Goal: Communication & Community: Answer question/provide support

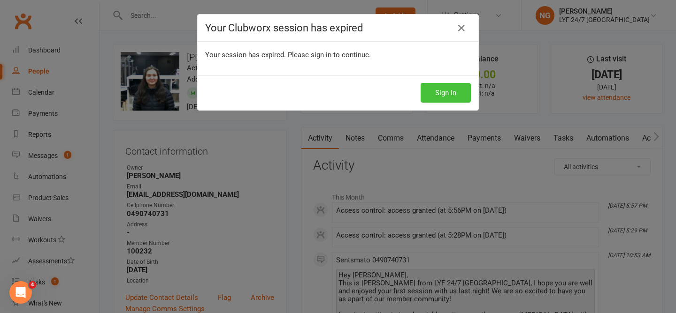
click at [438, 89] on button "Sign In" at bounding box center [445, 93] width 50 height 20
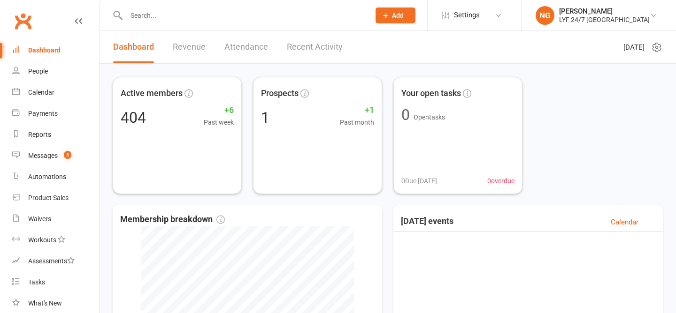
click at [189, 20] on input "text" at bounding box center [243, 15] width 240 height 13
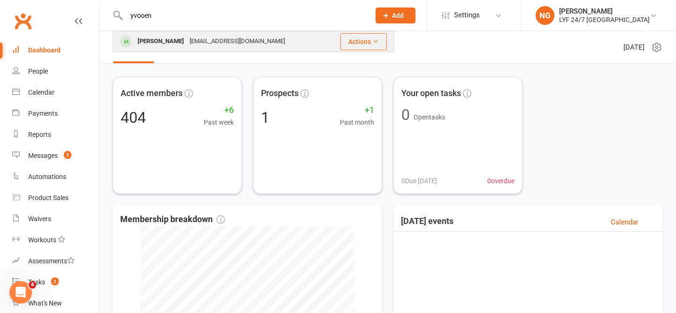
type input "yvooen"
click at [187, 40] on div "[PERSON_NAME]" at bounding box center [161, 42] width 52 height 14
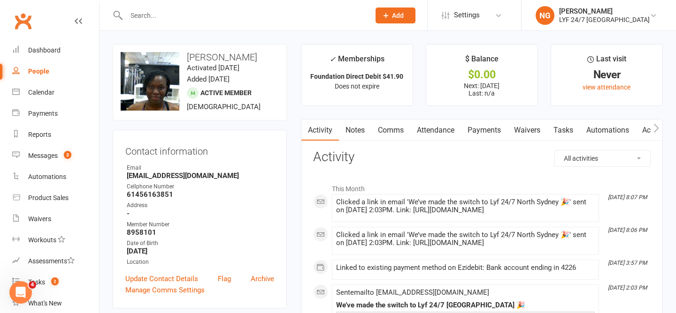
click at [495, 132] on link "Payments" at bounding box center [484, 131] width 46 height 22
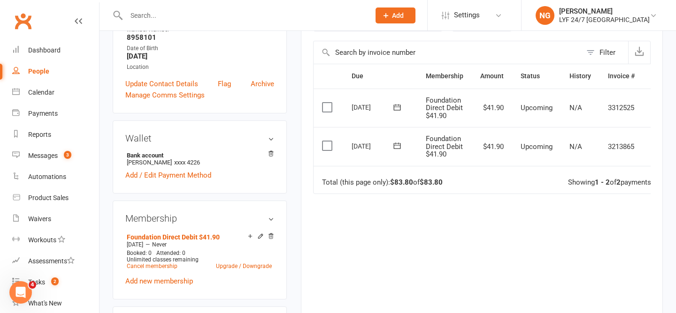
scroll to position [196, 0]
click at [154, 281] on link "Add new membership" at bounding box center [159, 281] width 68 height 8
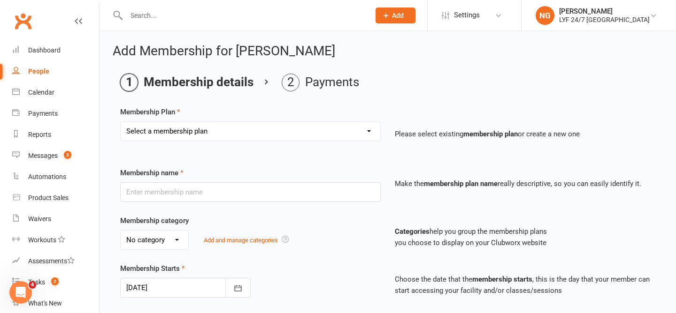
click at [232, 134] on select "Select a membership plan Create new Membership Plan Foundation Direct Debit $41…" at bounding box center [250, 131] width 259 height 19
select select "24"
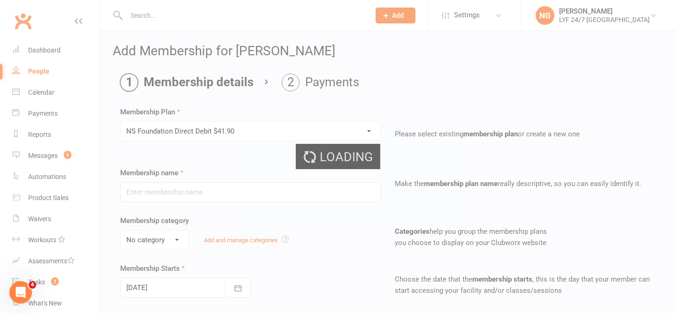
type input "NS Foundation Direct Debit $41.90"
select select "3"
type input "0"
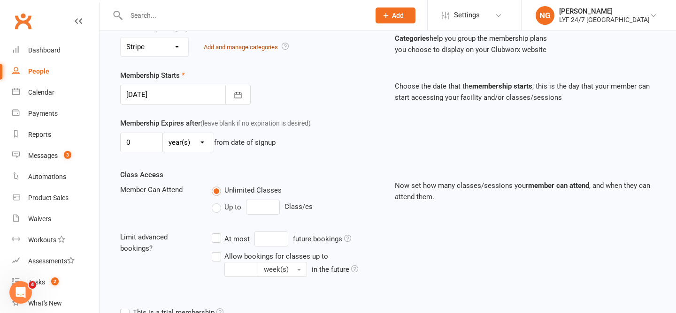
scroll to position [319, 0]
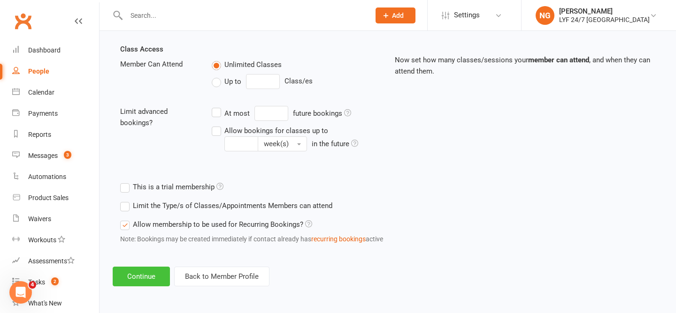
click at [141, 273] on button "Continue" at bounding box center [141, 277] width 57 height 20
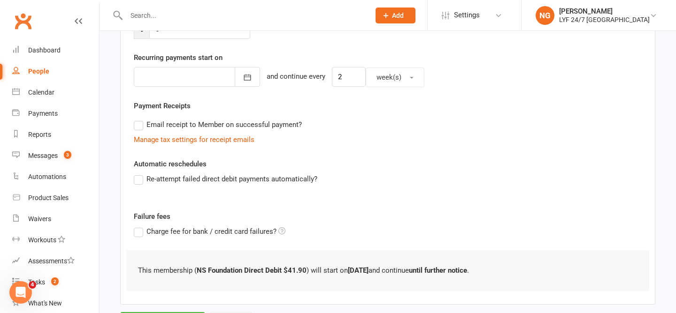
scroll to position [231, 0]
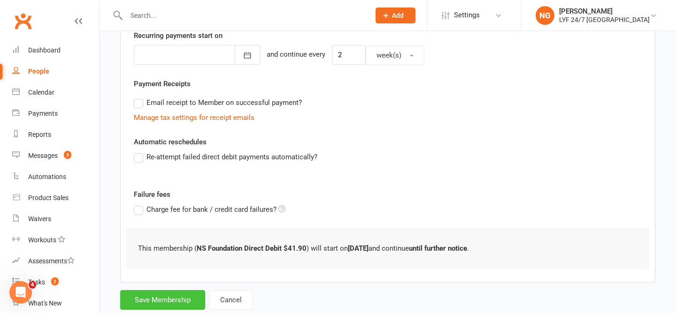
click at [168, 299] on button "Save Membership" at bounding box center [162, 300] width 85 height 20
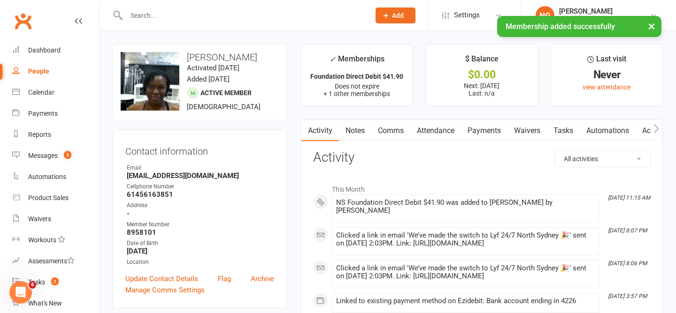
click at [477, 130] on link "Payments" at bounding box center [484, 131] width 46 height 22
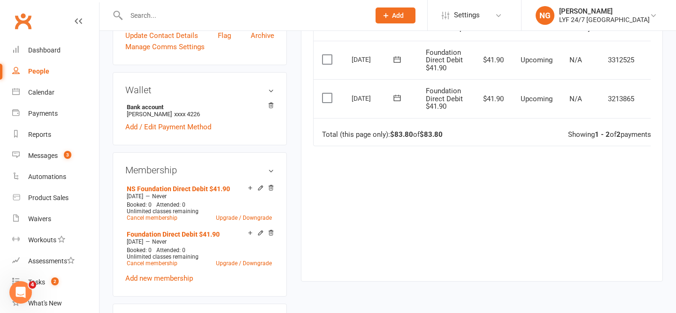
scroll to position [266, 0]
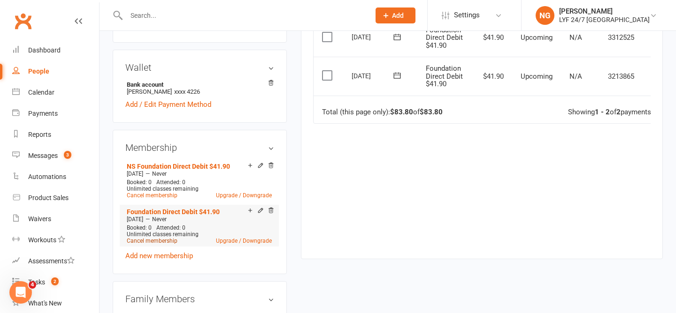
click at [145, 239] on link "Cancel membership" at bounding box center [152, 241] width 51 height 7
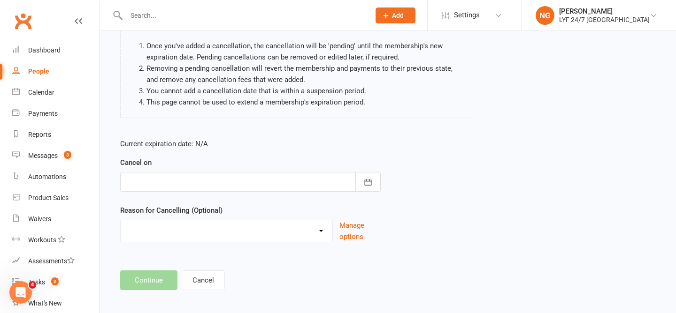
scroll to position [92, 0]
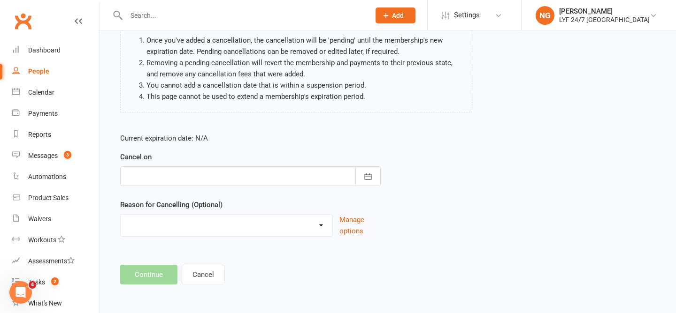
click at [248, 177] on div at bounding box center [250, 177] width 260 height 20
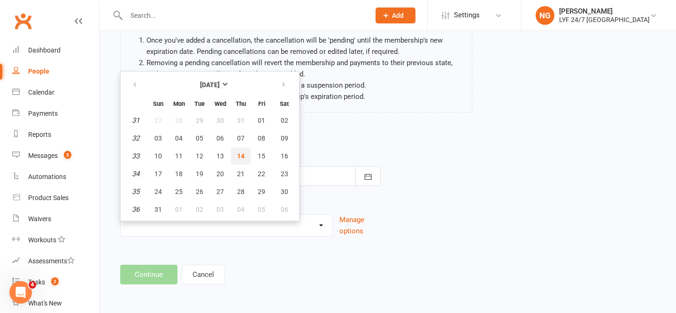
click at [241, 152] on span "14" at bounding box center [241, 156] width 8 height 8
type input "[DATE]"
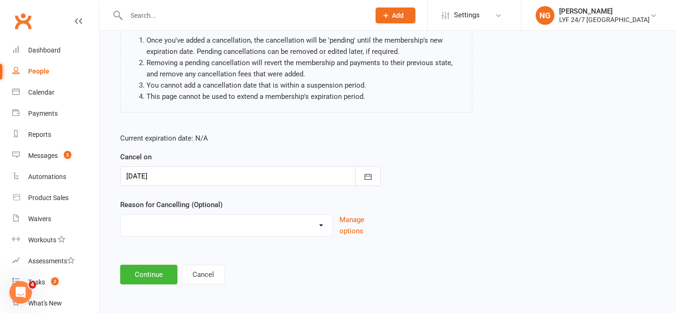
click at [211, 221] on select "Holiday Injury Migration Moved Stripe Migration Time Other reason" at bounding box center [227, 224] width 212 height 19
select select "4"
click at [150, 272] on button "Continue" at bounding box center [148, 275] width 57 height 20
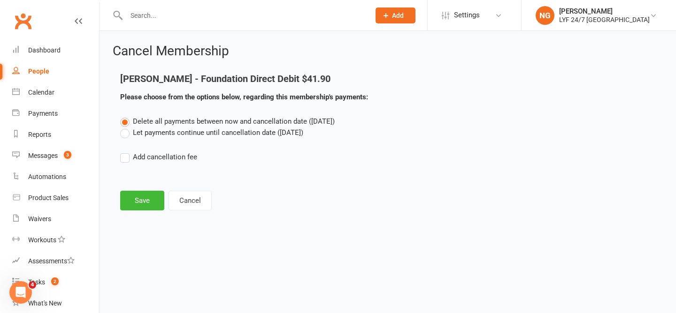
scroll to position [0, 0]
click at [136, 198] on button "Save" at bounding box center [142, 201] width 44 height 20
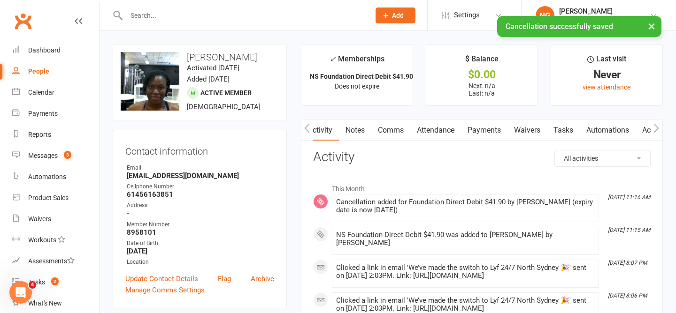
click at [497, 124] on link "Payments" at bounding box center [484, 131] width 46 height 22
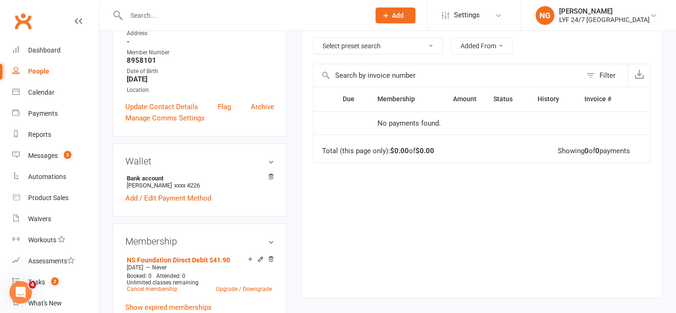
scroll to position [169, 0]
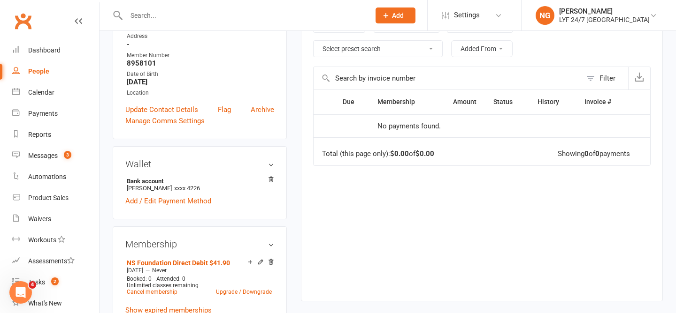
click at [185, 4] on div at bounding box center [238, 15] width 251 height 30
click at [183, 11] on input "text" at bounding box center [243, 15] width 240 height 13
paste input "[PERSON_NAME]"
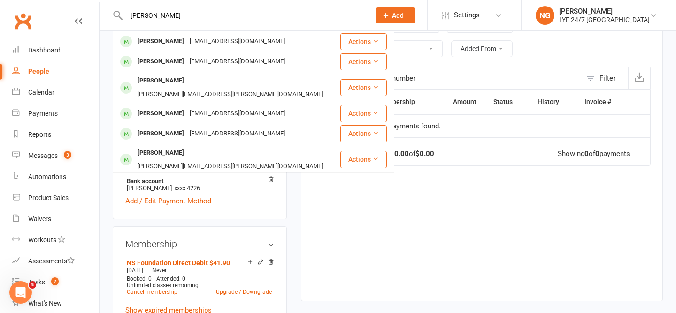
type input "[PERSON_NAME]"
click at [182, 36] on div "[PERSON_NAME]" at bounding box center [161, 42] width 52 height 14
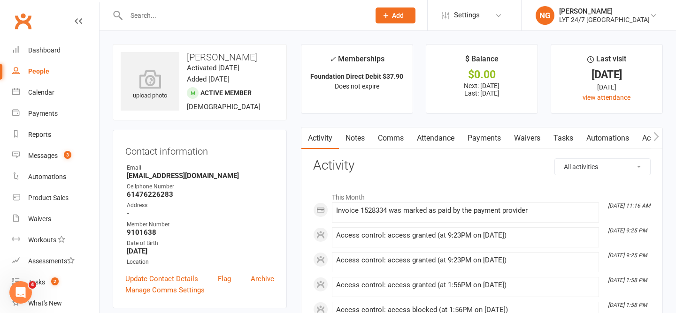
click at [478, 138] on link "Payments" at bounding box center [484, 139] width 46 height 22
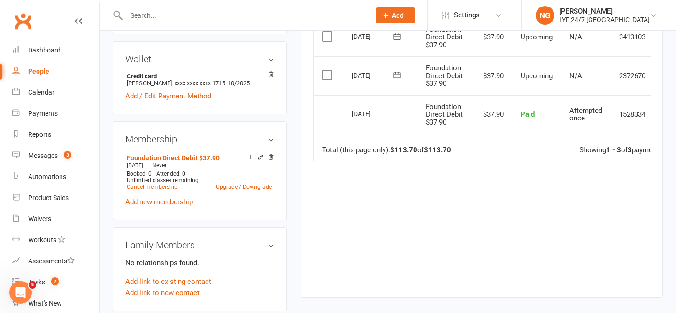
scroll to position [286, 0]
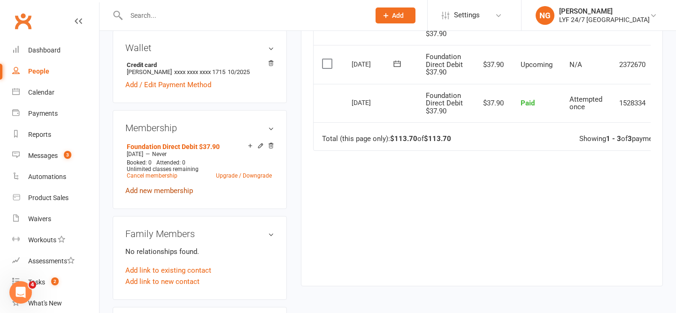
click at [163, 190] on link "Add new membership" at bounding box center [159, 191] width 68 height 8
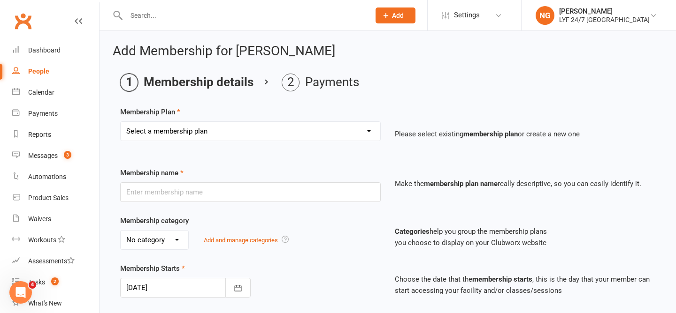
click at [324, 133] on select "Select a membership plan Create new Membership Plan Foundation Direct Debit $41…" at bounding box center [250, 131] width 259 height 19
select select "21"
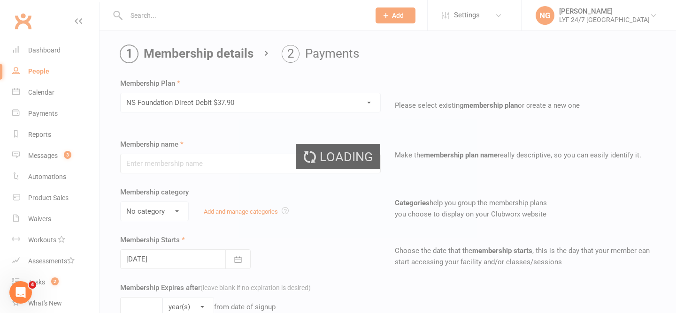
type input "NS Foundation Direct Debit $37.90"
type input "0"
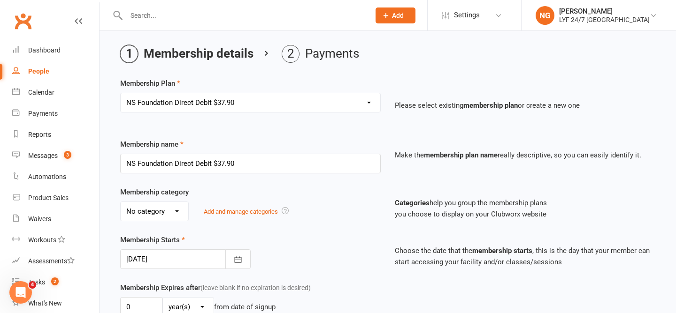
scroll to position [33, 0]
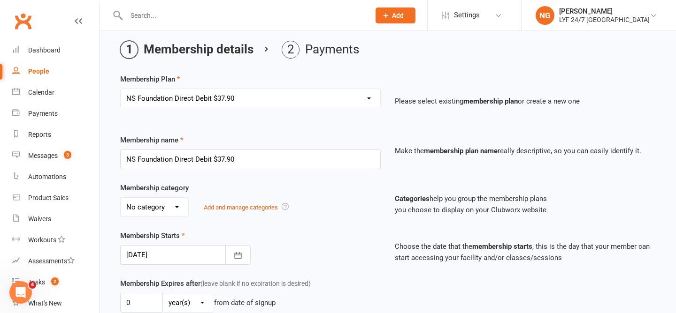
click at [162, 203] on select "No category Complimentary Foundation General Stripe Team" at bounding box center [155, 207] width 68 height 19
select select "3"
click at [206, 228] on div "Membership category No category Complimentary Foundation General Stripe Team Ad…" at bounding box center [387, 207] width 549 height 48
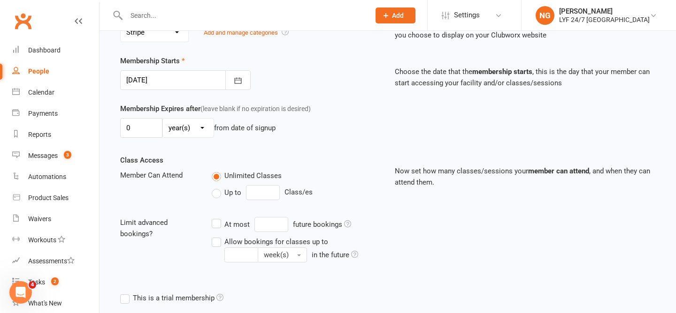
scroll to position [319, 0]
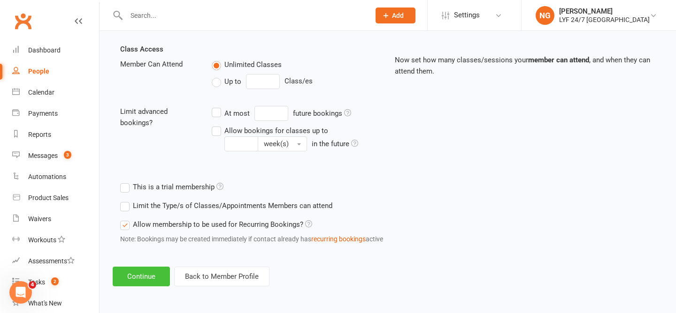
click at [145, 282] on button "Continue" at bounding box center [141, 277] width 57 height 20
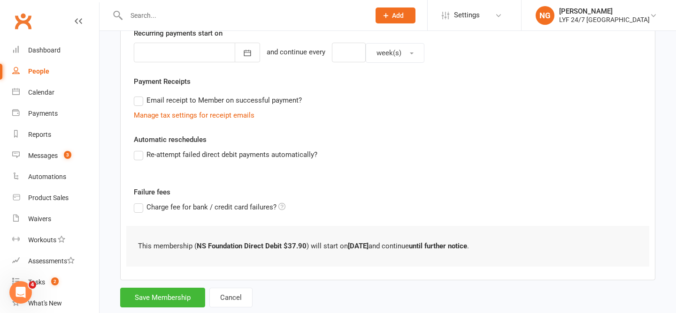
scroll to position [256, 0]
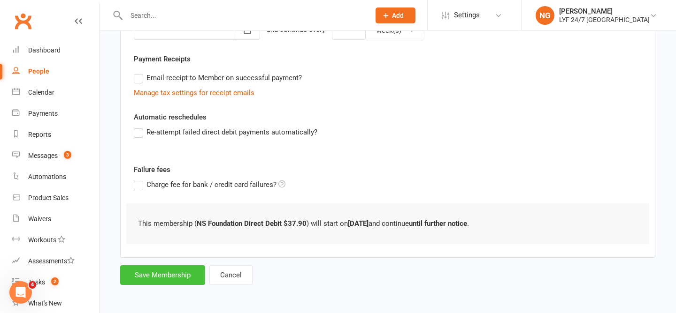
click at [159, 279] on button "Save Membership" at bounding box center [162, 276] width 85 height 20
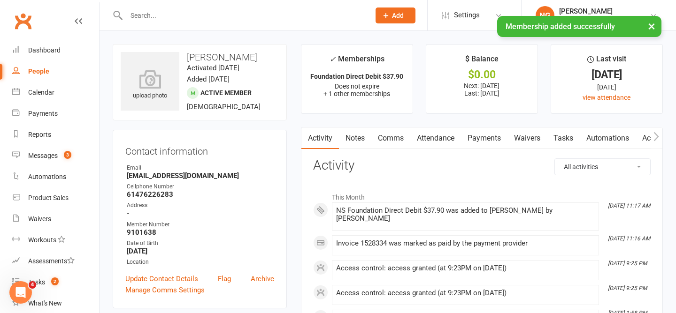
click at [487, 138] on link "Payments" at bounding box center [484, 139] width 46 height 22
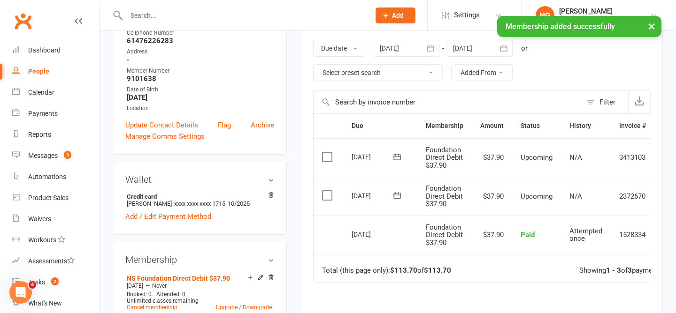
scroll to position [152, 0]
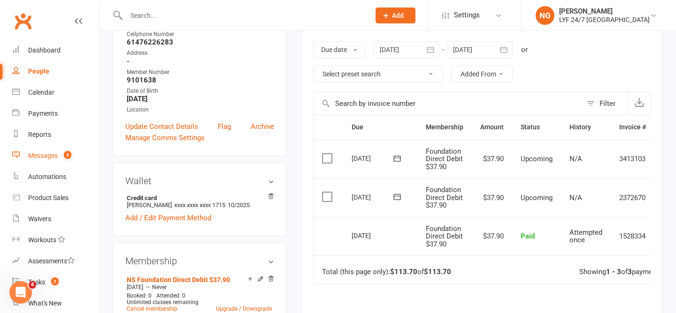
click at [65, 160] on link "Messages 3" at bounding box center [55, 155] width 87 height 21
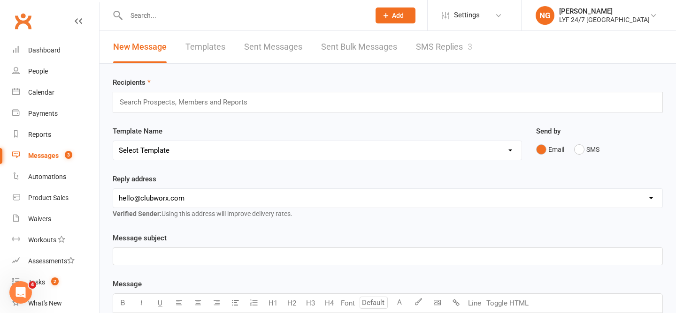
click at [440, 37] on link "SMS Replies 3" at bounding box center [444, 47] width 56 height 32
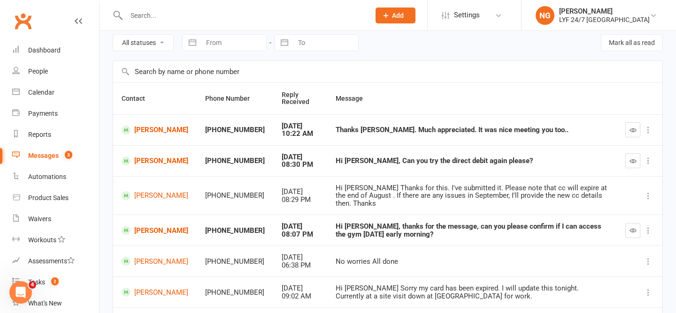
scroll to position [41, 0]
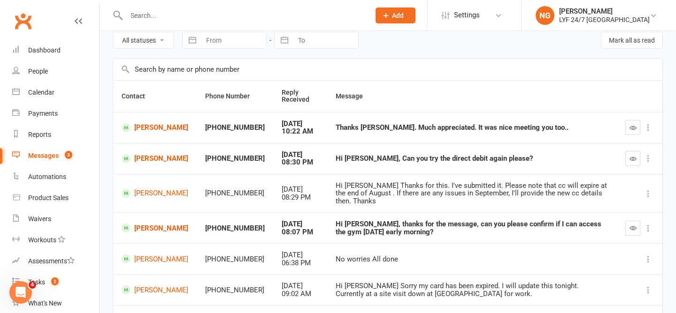
click at [412, 121] on td "Thanks [PERSON_NAME]. Much appreciated. It was nice meeting you too.." at bounding box center [471, 127] width 289 height 31
click at [412, 130] on div "Thanks [PERSON_NAME]. Much appreciated. It was nice meeting you too.." at bounding box center [471, 128] width 273 height 8
click at [151, 125] on link "[PERSON_NAME]" at bounding box center [155, 127] width 67 height 9
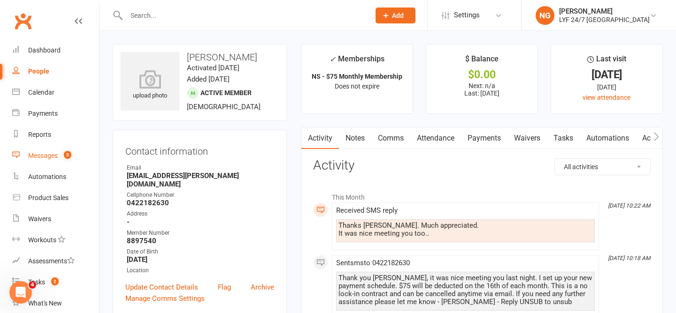
click at [61, 158] on count-badge "3" at bounding box center [65, 156] width 12 height 8
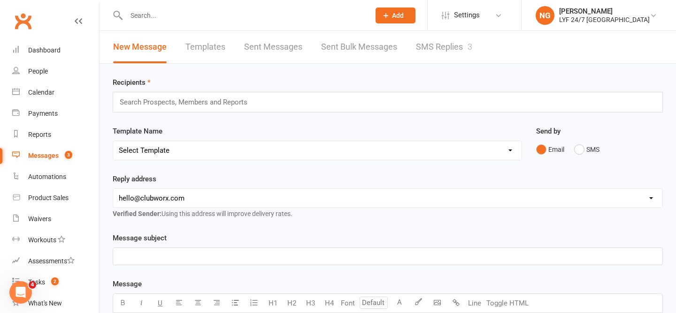
click at [440, 48] on link "SMS Replies 3" at bounding box center [444, 47] width 56 height 32
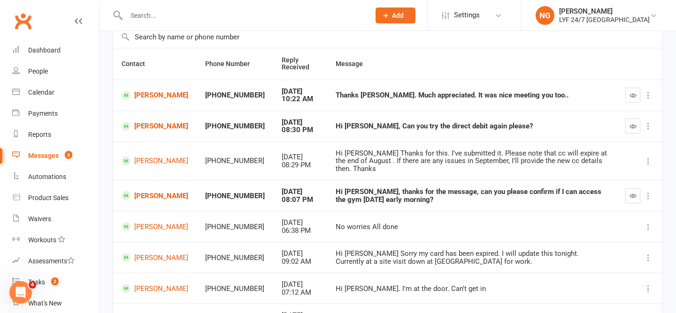
scroll to position [74, 0]
click at [147, 122] on link "[PERSON_NAME]" at bounding box center [155, 126] width 67 height 9
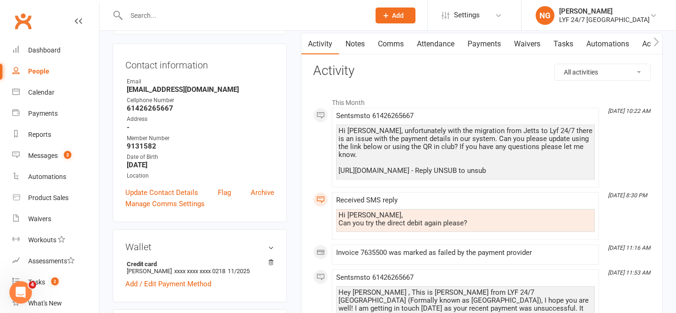
scroll to position [89, 0]
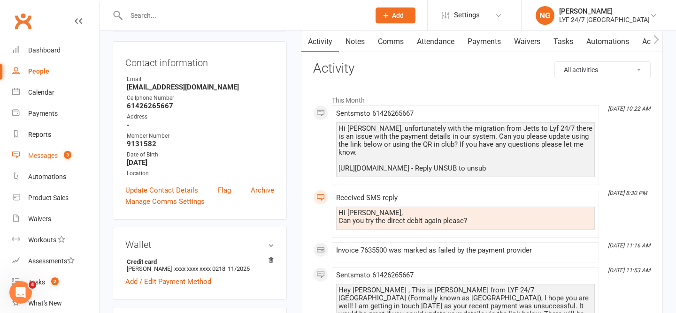
click at [42, 155] on div "Messages" at bounding box center [43, 156] width 30 height 8
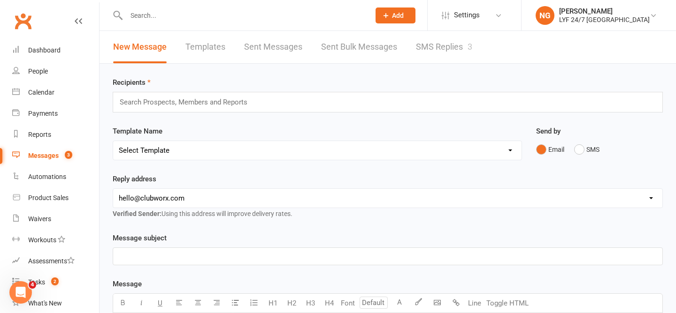
click at [418, 43] on link "SMS Replies 3" at bounding box center [444, 47] width 56 height 32
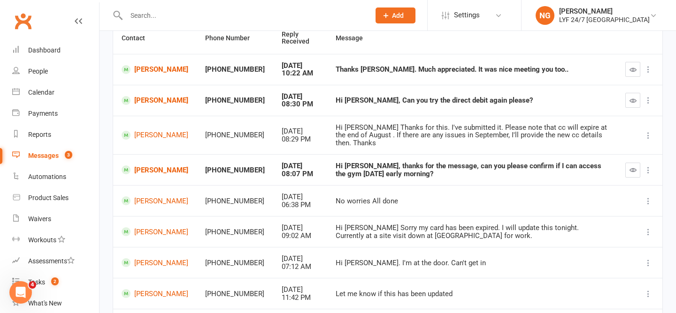
scroll to position [98, 0]
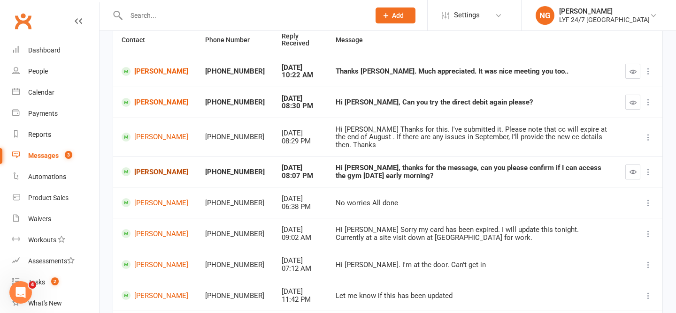
click at [145, 167] on link "[PERSON_NAME]" at bounding box center [155, 171] width 67 height 9
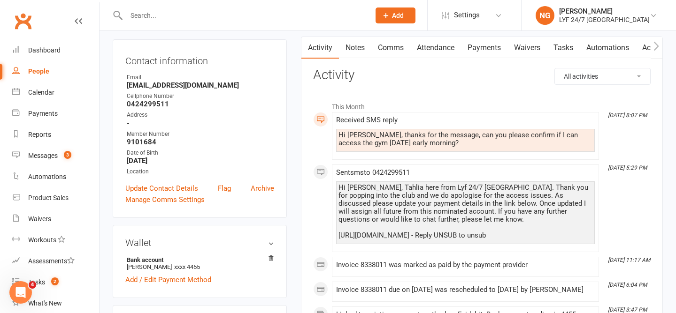
scroll to position [91, 0]
click at [416, 143] on div "Hi [PERSON_NAME], thanks for the message, can you please confirm if I can acces…" at bounding box center [465, 139] width 254 height 16
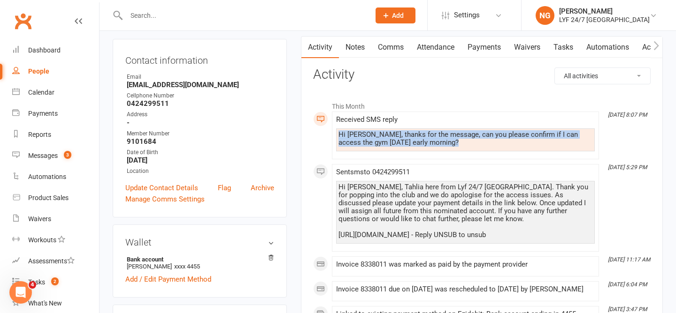
click at [416, 143] on div "Hi [PERSON_NAME], thanks for the message, can you please confirm if I can acces…" at bounding box center [465, 139] width 254 height 16
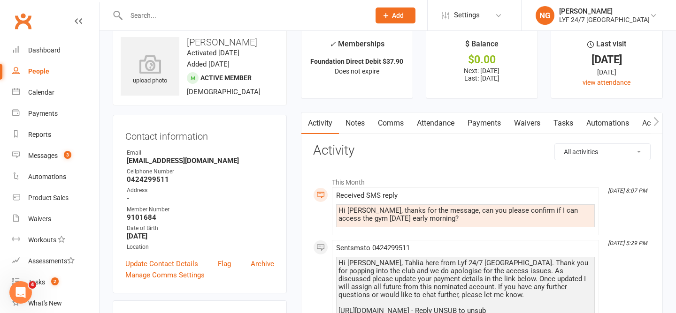
click at [483, 119] on link "Payments" at bounding box center [484, 124] width 46 height 22
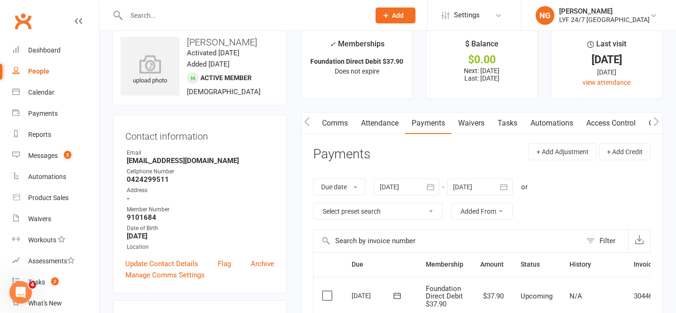
scroll to position [0, 59]
click at [593, 125] on link "Access Control" at bounding box center [607, 124] width 62 height 22
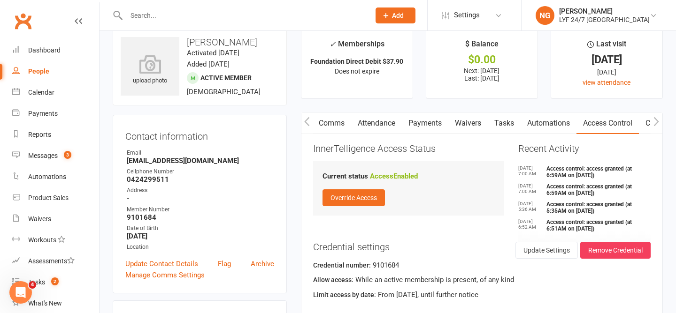
click at [377, 127] on link "Attendance" at bounding box center [376, 124] width 51 height 22
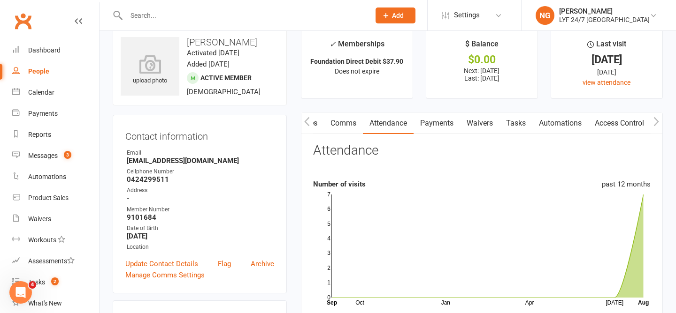
scroll to position [0, 45]
click at [355, 122] on link "Comms" at bounding box center [346, 124] width 39 height 22
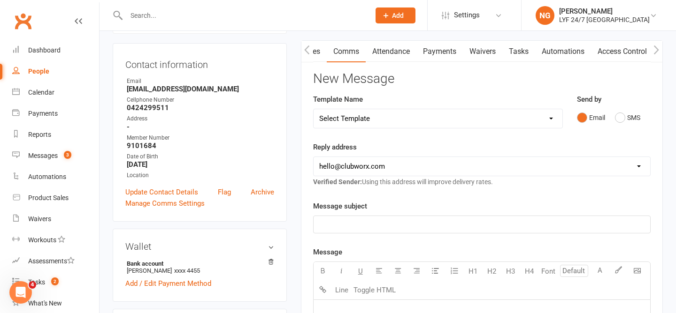
scroll to position [116, 0]
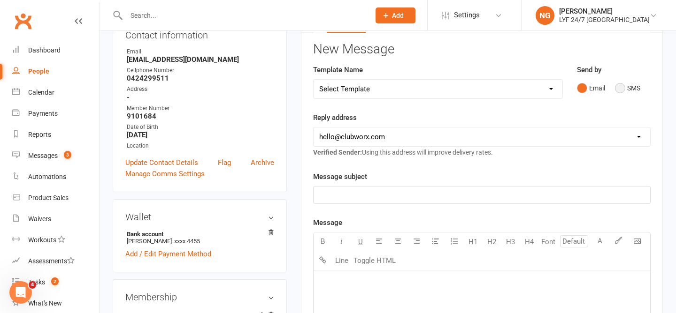
click at [625, 86] on button "SMS" at bounding box center [627, 88] width 25 height 18
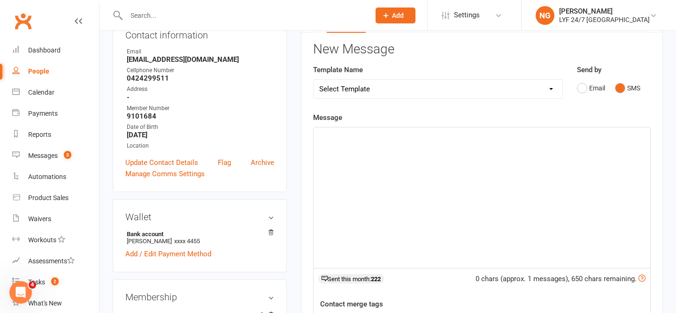
click at [456, 162] on div "﻿" at bounding box center [481, 198] width 336 height 141
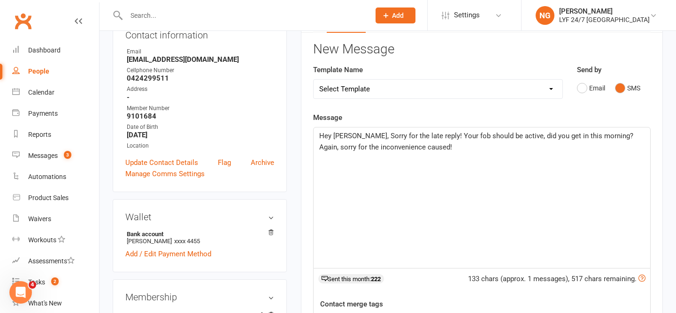
click at [363, 116] on div "Message Hey [PERSON_NAME], Sorry for the late reply! Your fob should be active,…" at bounding box center [481, 253] width 337 height 282
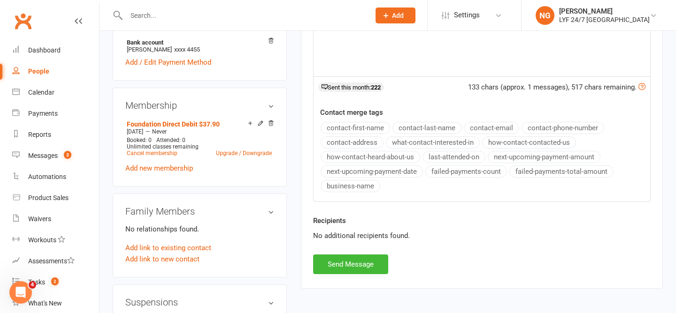
scroll to position [389, 0]
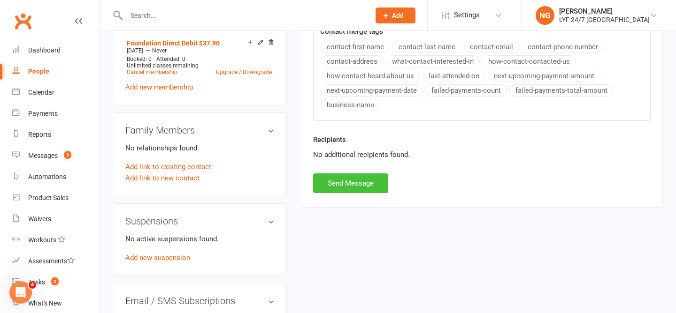
click at [352, 186] on button "Send Message" at bounding box center [350, 184] width 75 height 20
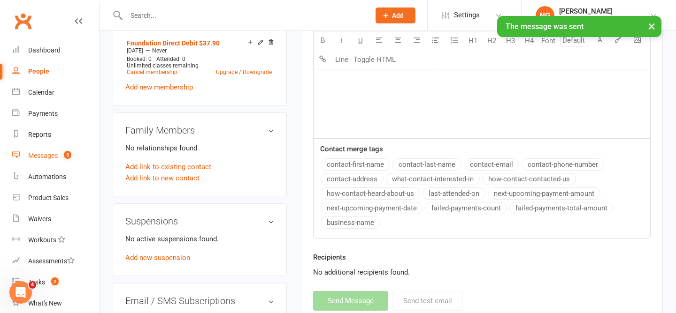
click at [47, 150] on link "Messages 3" at bounding box center [55, 155] width 87 height 21
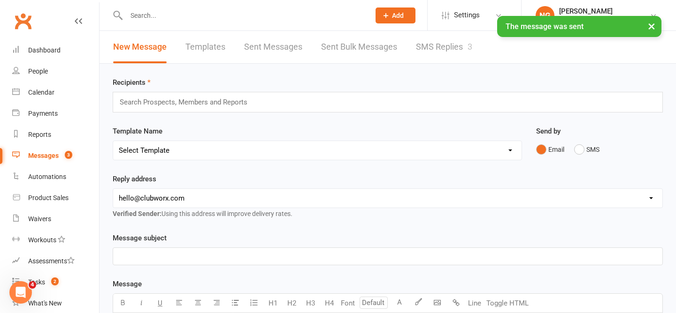
click at [436, 53] on link "SMS Replies 3" at bounding box center [444, 47] width 56 height 32
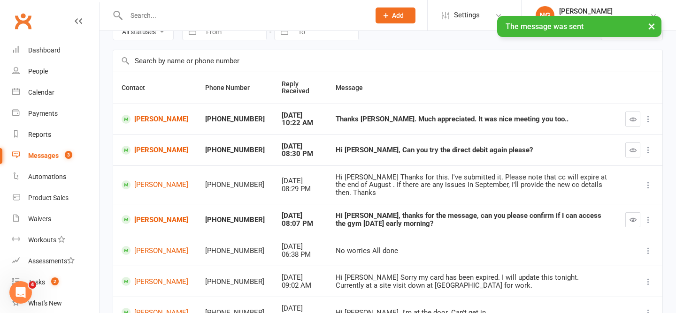
scroll to position [60, 0]
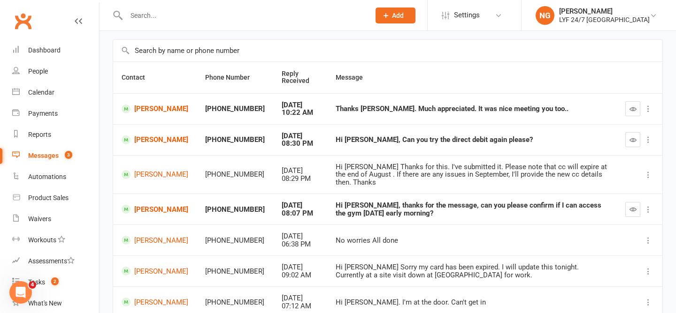
click at [629, 109] on icon "button" at bounding box center [632, 109] width 7 height 7
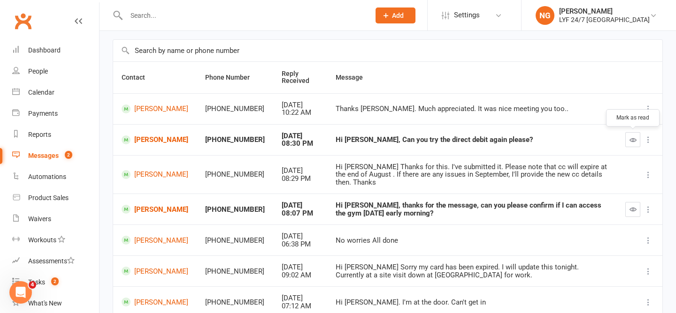
click at [635, 138] on icon "button" at bounding box center [632, 140] width 7 height 7
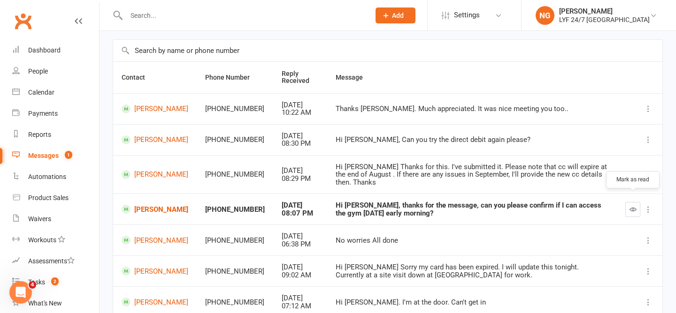
click at [632, 206] on icon "button" at bounding box center [632, 209] width 7 height 7
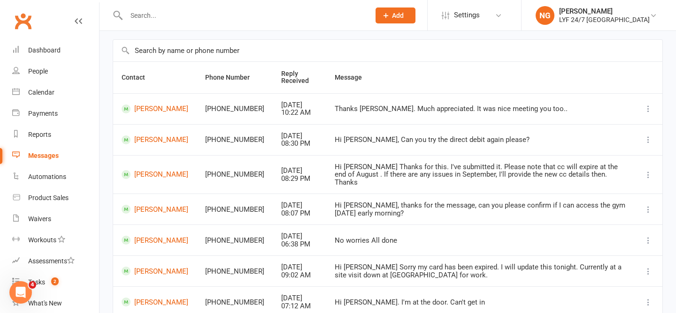
scroll to position [0, 0]
